Goal: Transaction & Acquisition: Purchase product/service

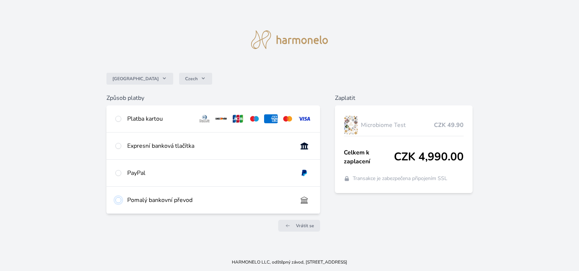
click at [119, 199] on input "radio" at bounding box center [118, 200] width 6 height 6
radio input "true"
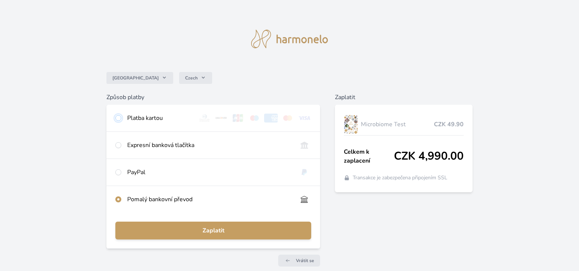
click at [120, 119] on input "radio" at bounding box center [118, 118] width 6 height 6
radio input "true"
radio input "false"
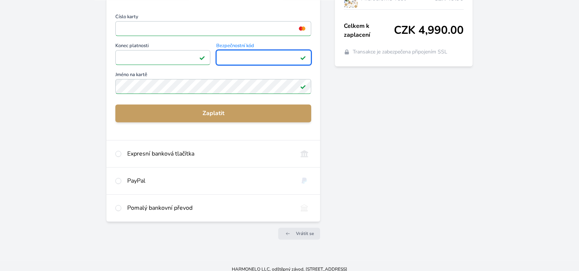
scroll to position [133, 0]
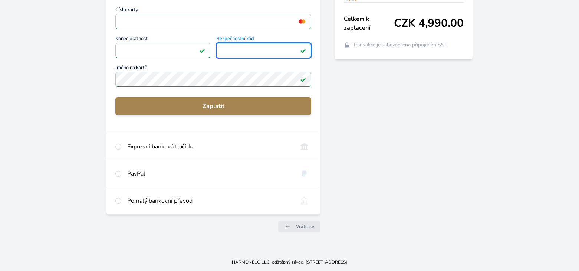
click at [217, 107] on span "Zaplatit" at bounding box center [213, 106] width 184 height 9
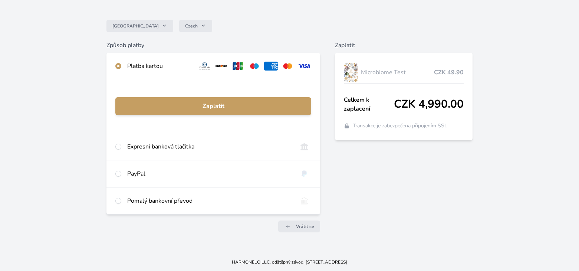
scroll to position [52, 0]
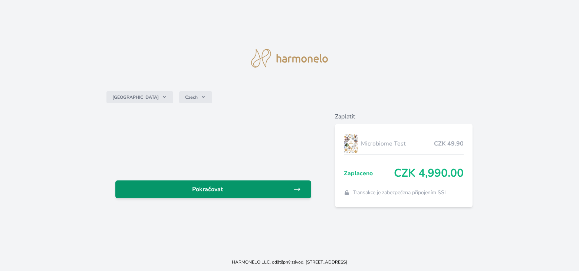
click at [215, 190] on span "Pokračovat" at bounding box center [207, 189] width 172 height 9
